Goal: Information Seeking & Learning: Learn about a topic

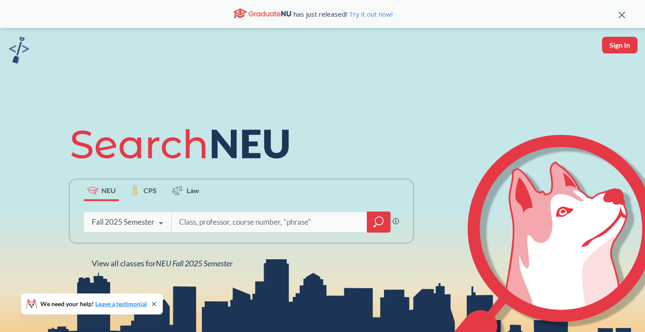
click at [131, 229] on div "Fall 2025 Semester Fall 2025 Semester Summer 2 2025 Semester Summer Full 2025 S…" at bounding box center [127, 222] width 87 height 22
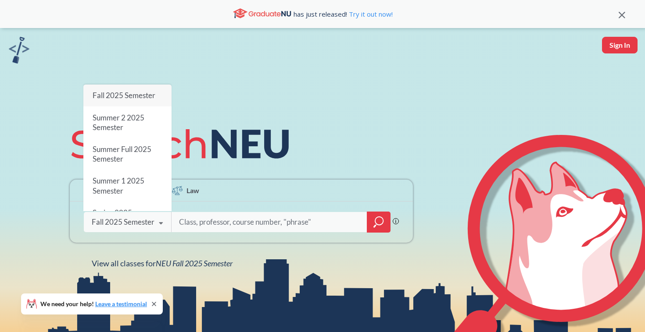
click at [60, 196] on div "NEU CPS Law Phrase search guarantees the exact search appears in the results. E…" at bounding box center [322, 194] width 645 height 332
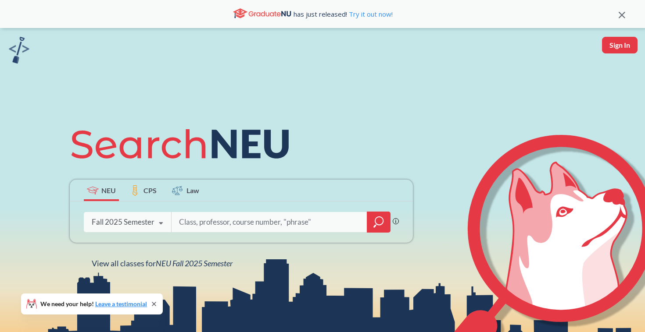
click at [214, 218] on input "search" at bounding box center [269, 222] width 182 height 18
type input "fina4412"
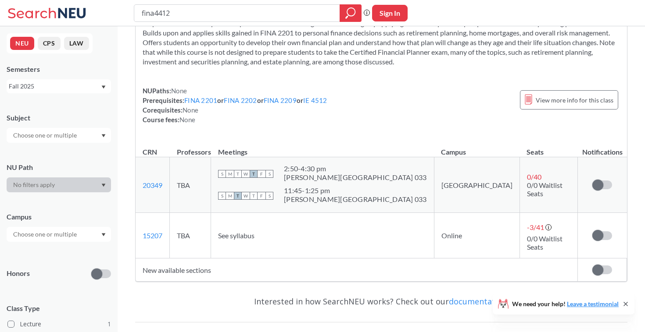
scroll to position [61, 0]
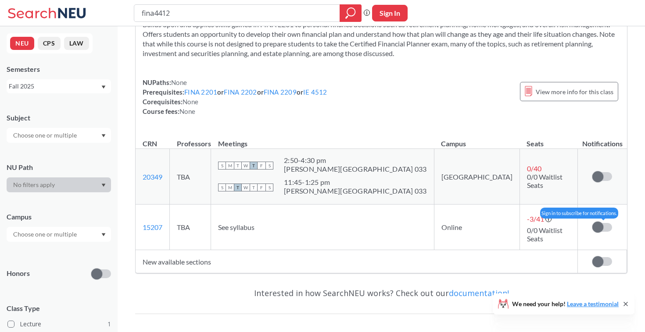
click at [600, 222] on span at bounding box center [597, 227] width 11 height 11
click at [592, 223] on input "checkbox" at bounding box center [592, 223] width 0 height 0
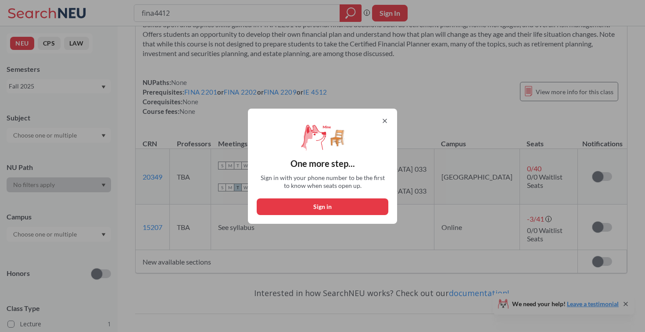
click at [339, 205] on button "Sign in" at bounding box center [323, 207] width 132 height 17
select select "US"
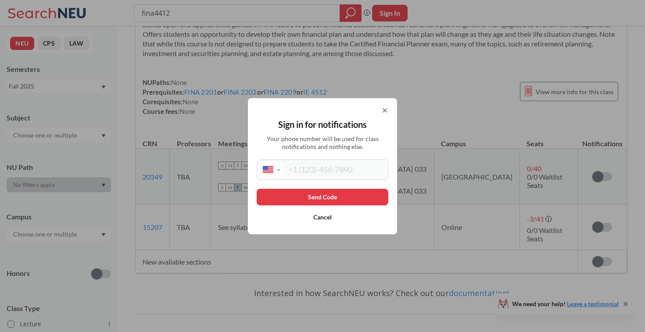
click at [308, 171] on input "tel" at bounding box center [334, 170] width 103 height 16
type input "[PHONE_NUMBER]"
click at [333, 199] on button "Send Code" at bounding box center [323, 197] width 132 height 17
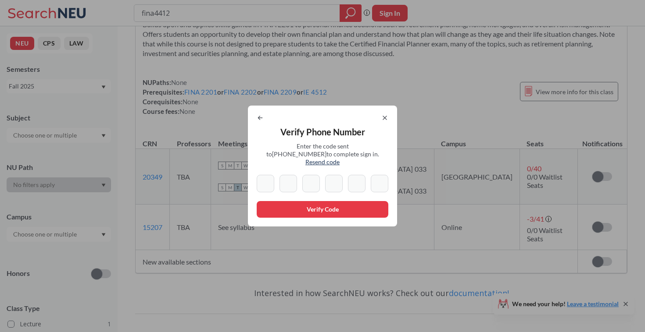
click at [267, 176] on input at bounding box center [266, 184] width 18 height 18
type input "4"
type input "8"
type input "2"
type input "4"
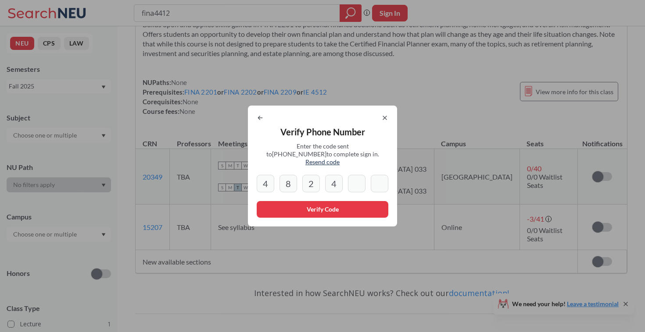
type input "6"
type input "9"
click at [286, 209] on button "Verify Code" at bounding box center [323, 209] width 132 height 17
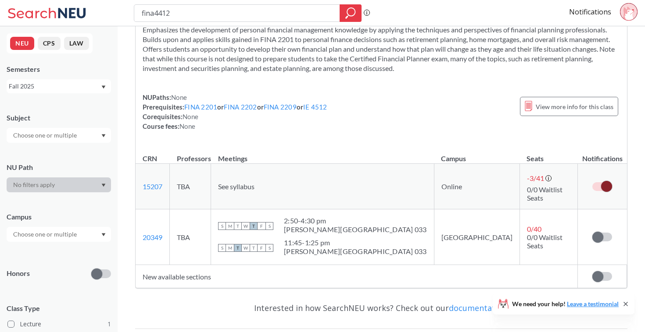
scroll to position [0, 0]
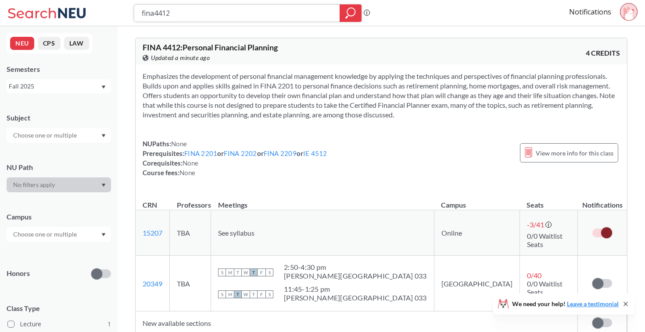
click at [193, 13] on input "fina4412" at bounding box center [237, 13] width 193 height 15
paste input "4414"
type input "acct4414"
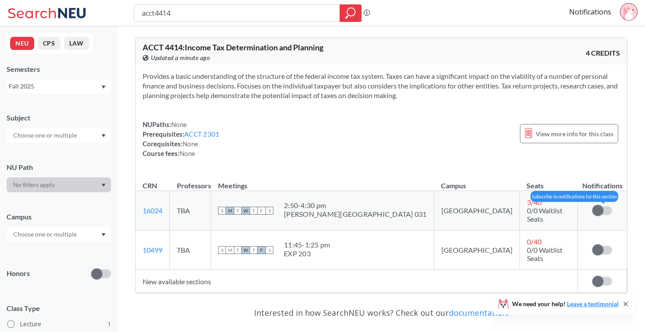
click at [604, 207] on label at bounding box center [602, 211] width 20 height 9
click at [592, 207] on input "checkbox" at bounding box center [592, 207] width 0 height 0
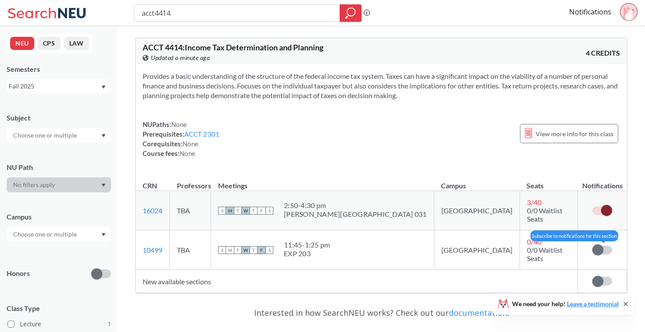
click at [605, 246] on label at bounding box center [602, 250] width 20 height 9
click at [592, 246] on input "checkbox" at bounding box center [592, 246] width 0 height 0
